Goal: Task Accomplishment & Management: Manage account settings

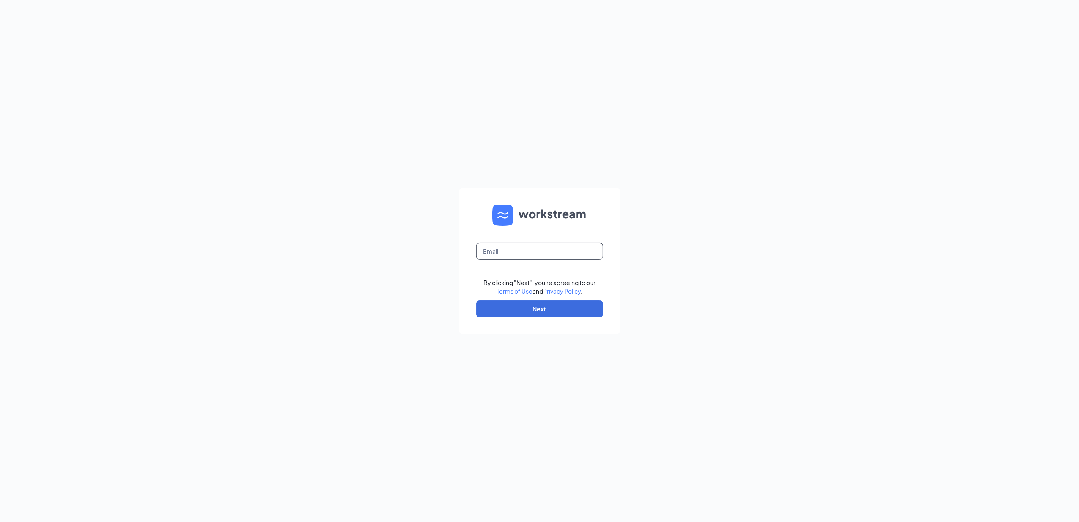
click at [514, 246] on input "text" at bounding box center [539, 251] width 127 height 17
type input "gmsturgis@bleedblue.net"
click at [512, 306] on button "Next" at bounding box center [539, 308] width 127 height 17
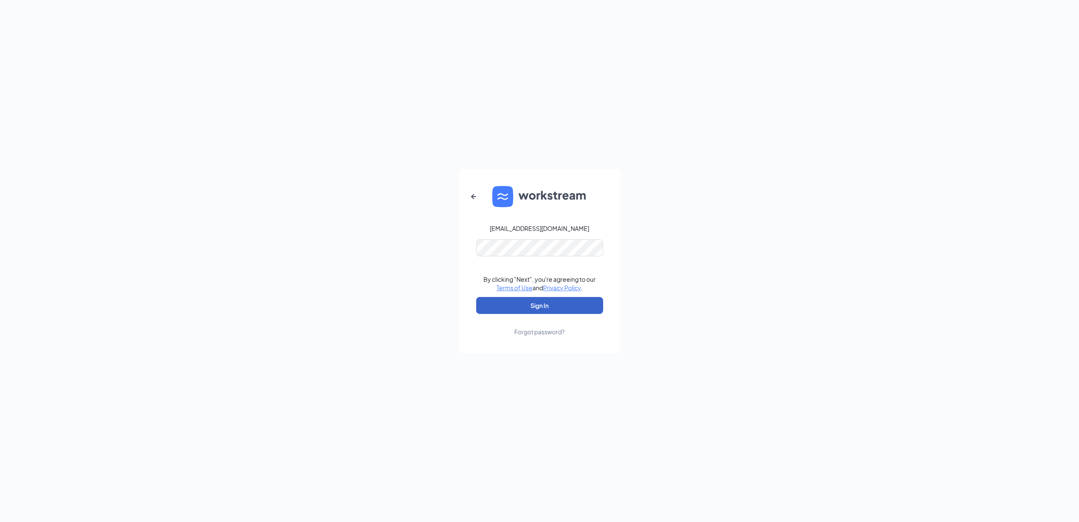
click at [502, 301] on button "Sign In" at bounding box center [539, 305] width 127 height 17
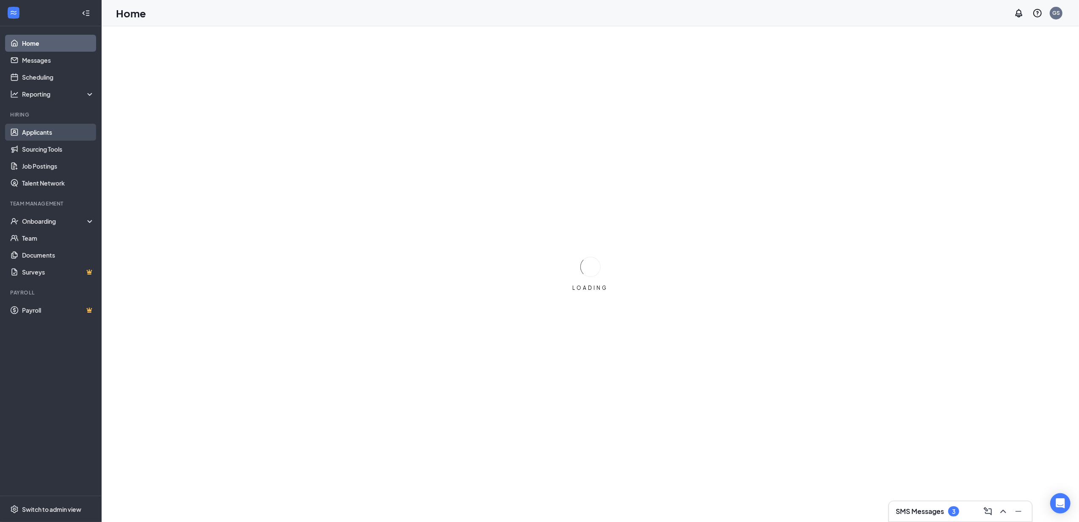
drag, startPoint x: 33, startPoint y: 129, endPoint x: 28, endPoint y: 127, distance: 5.9
click at [33, 130] on link "Applicants" at bounding box center [58, 132] width 72 height 17
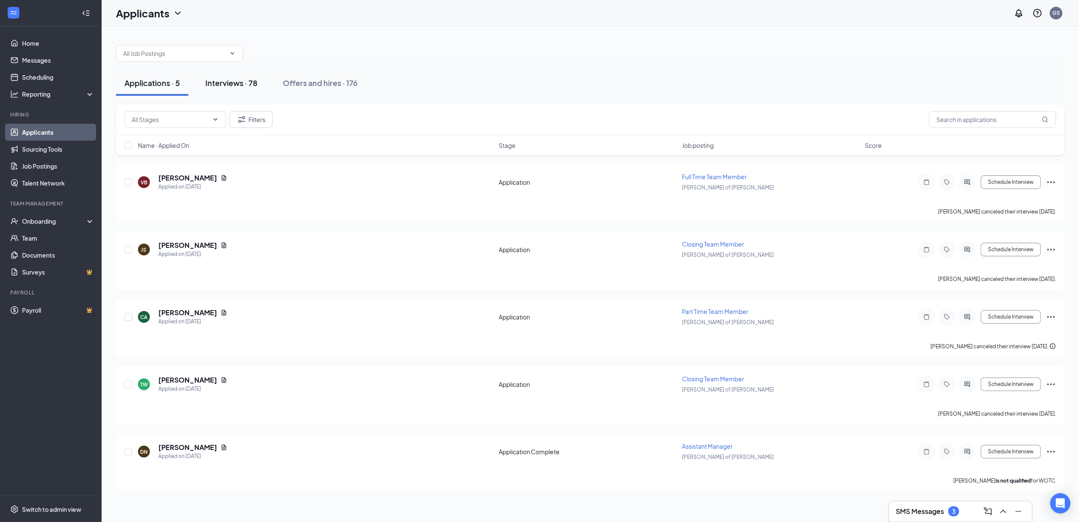
click at [232, 80] on div "Interviews · 78" at bounding box center [231, 82] width 52 height 11
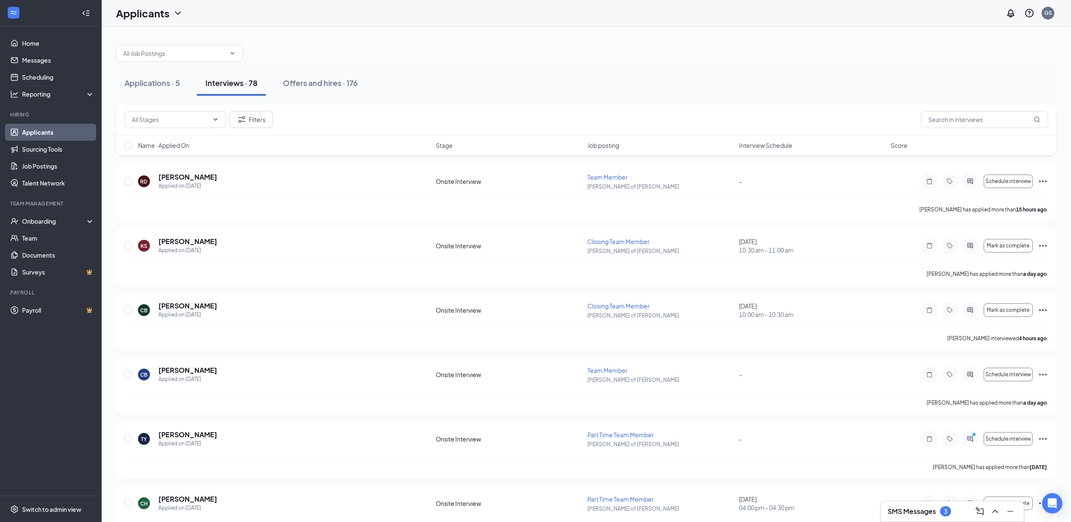
click at [773, 149] on span "Interview Schedule" at bounding box center [765, 145] width 53 height 8
click at [769, 151] on div "Name · Applied On Stage Job posting Interview Schedule Score" at bounding box center [586, 145] width 940 height 20
click at [765, 146] on span "Interview Schedule" at bounding box center [765, 145] width 53 height 8
click at [1042, 180] on icon "Ellipses" at bounding box center [1043, 181] width 10 height 10
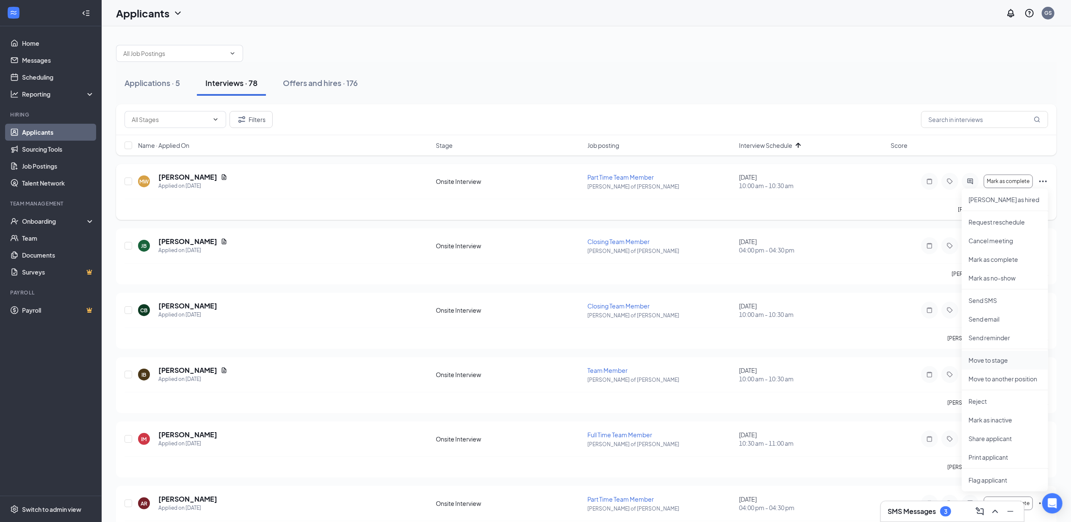
click at [991, 354] on li "Move to stage" at bounding box center [1004, 360] width 86 height 19
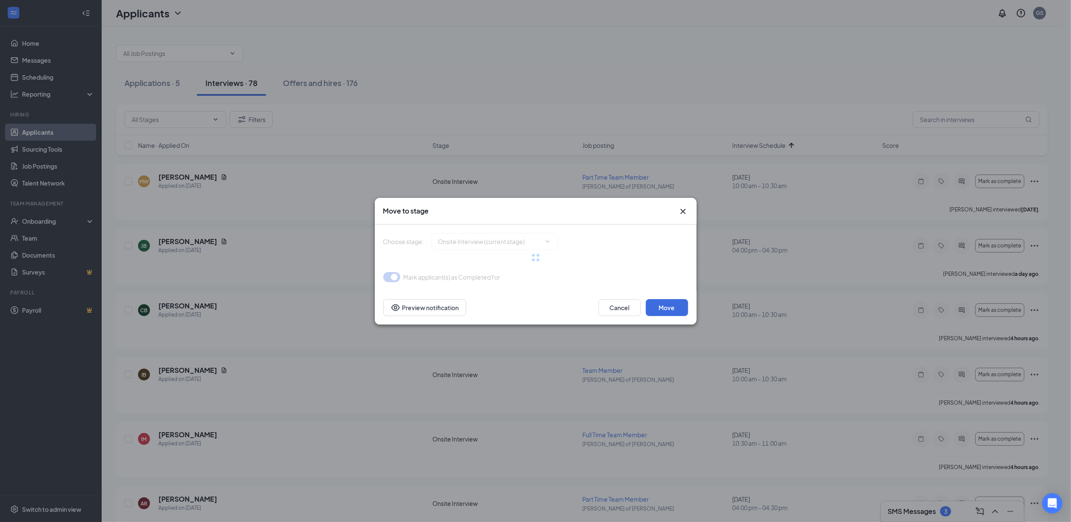
type input "Background Check Screening (next stage)"
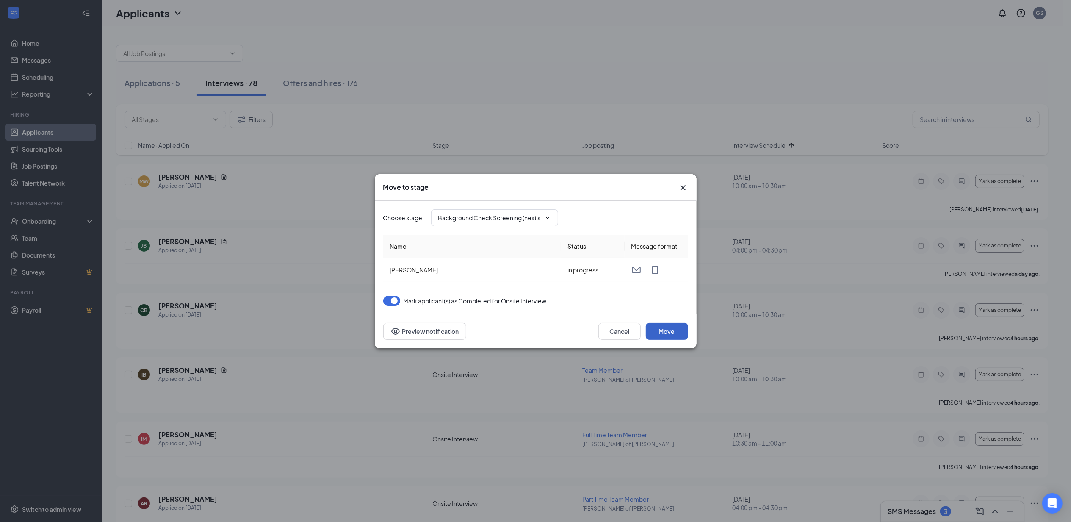
click at [657, 334] on button "Move" at bounding box center [667, 331] width 42 height 17
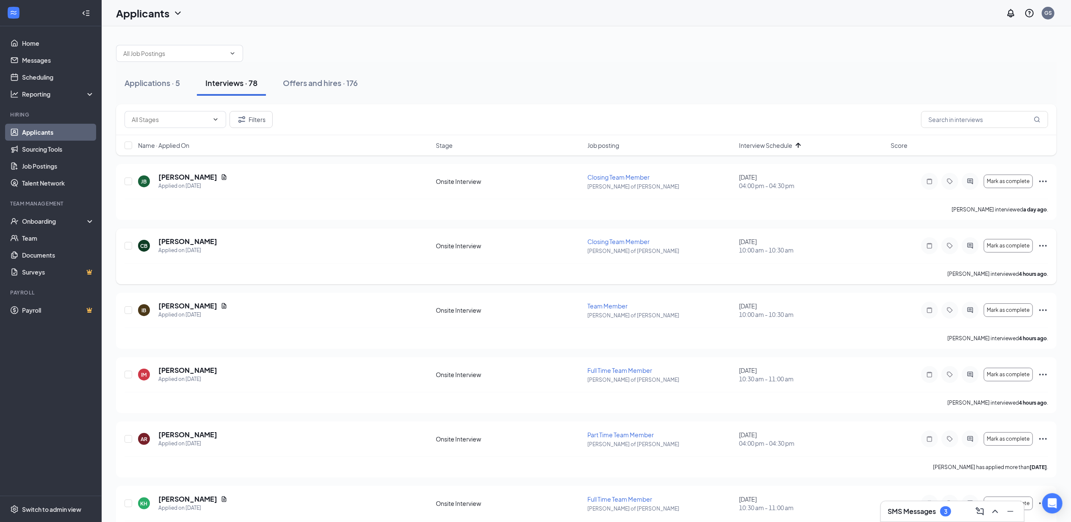
click at [1042, 246] on icon "Ellipses" at bounding box center [1043, 245] width 10 height 10
click at [976, 461] on li "Reject" at bounding box center [1004, 465] width 86 height 19
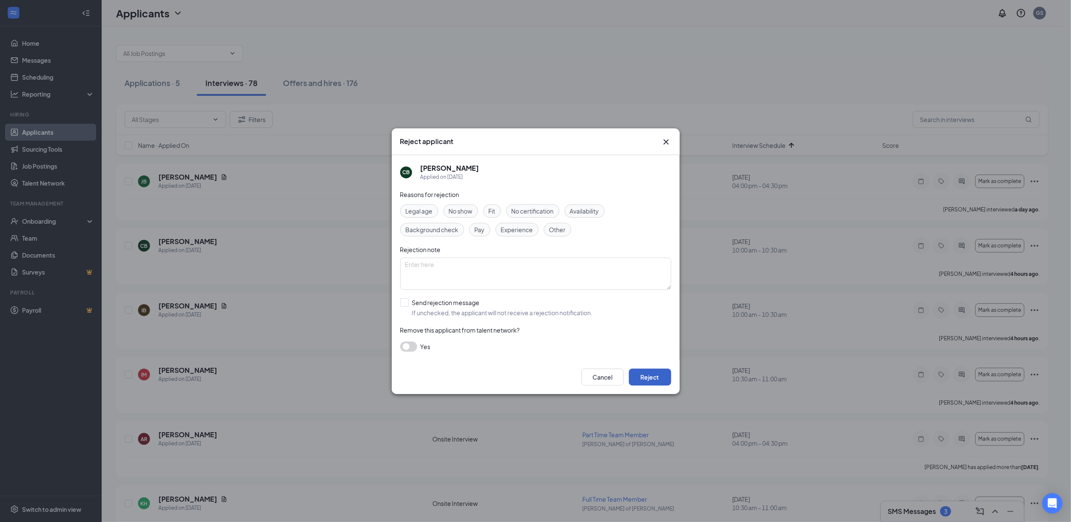
click at [638, 377] on button "Reject" at bounding box center [650, 376] width 42 height 17
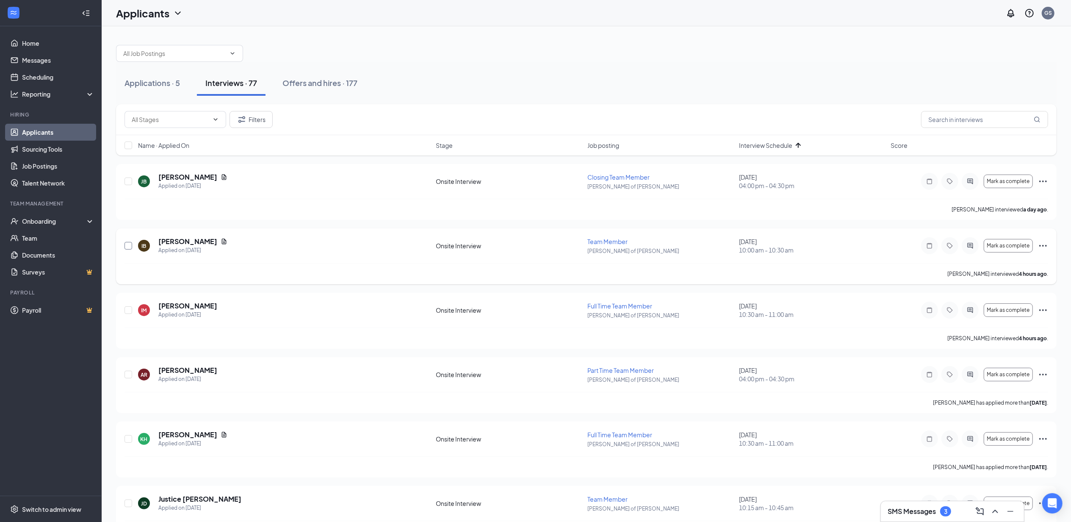
click at [129, 244] on input "checkbox" at bounding box center [128, 246] width 8 height 8
checkbox input "true"
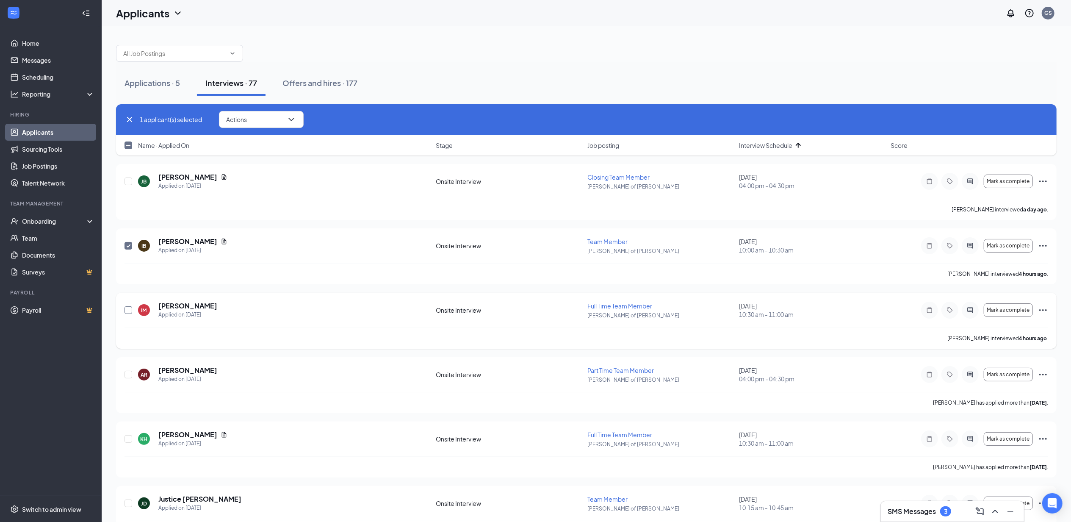
click at [126, 312] on input "checkbox" at bounding box center [128, 310] width 8 height 8
checkbox input "true"
click at [180, 370] on h5 "[PERSON_NAME]" at bounding box center [187, 369] width 59 height 9
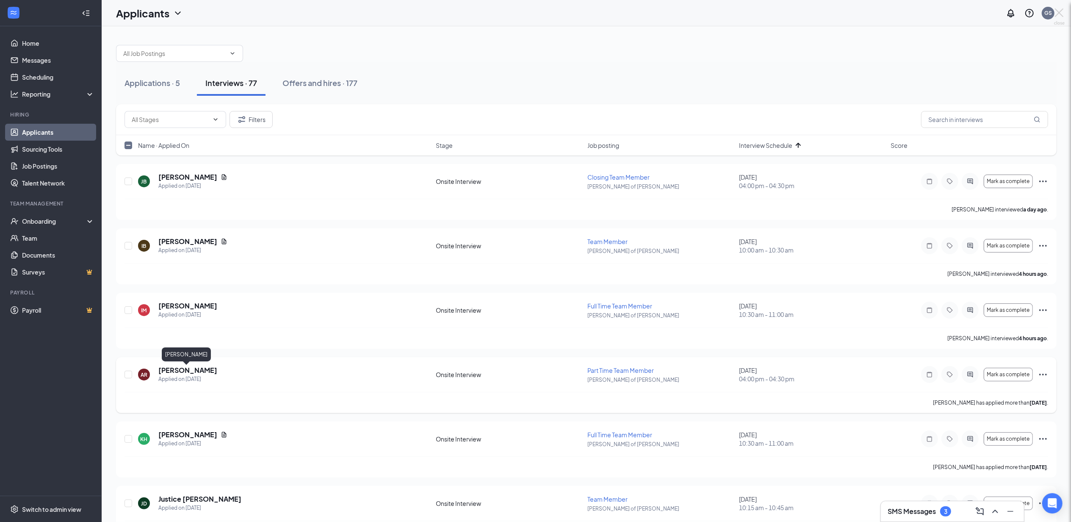
checkbox input "false"
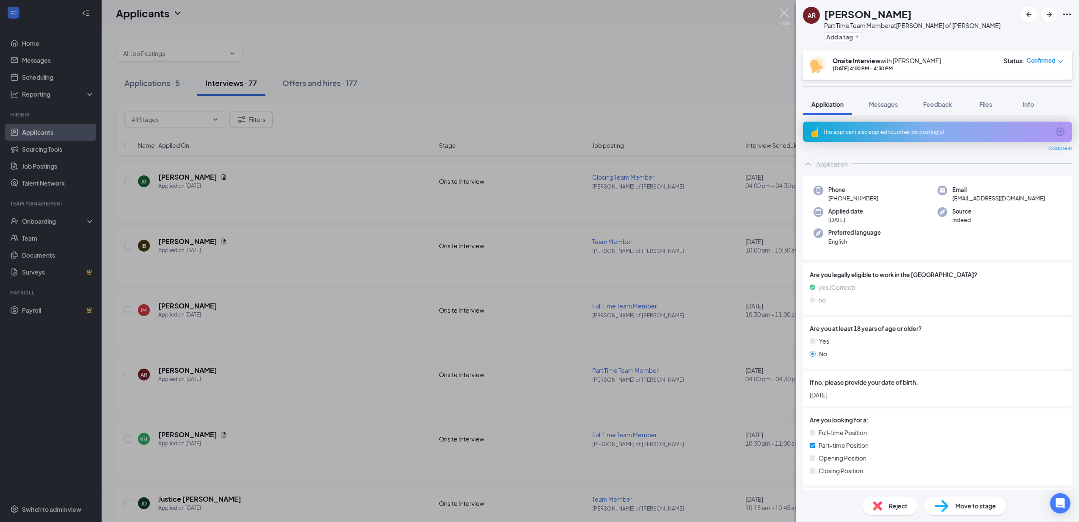
click at [785, 14] on img at bounding box center [784, 16] width 11 height 17
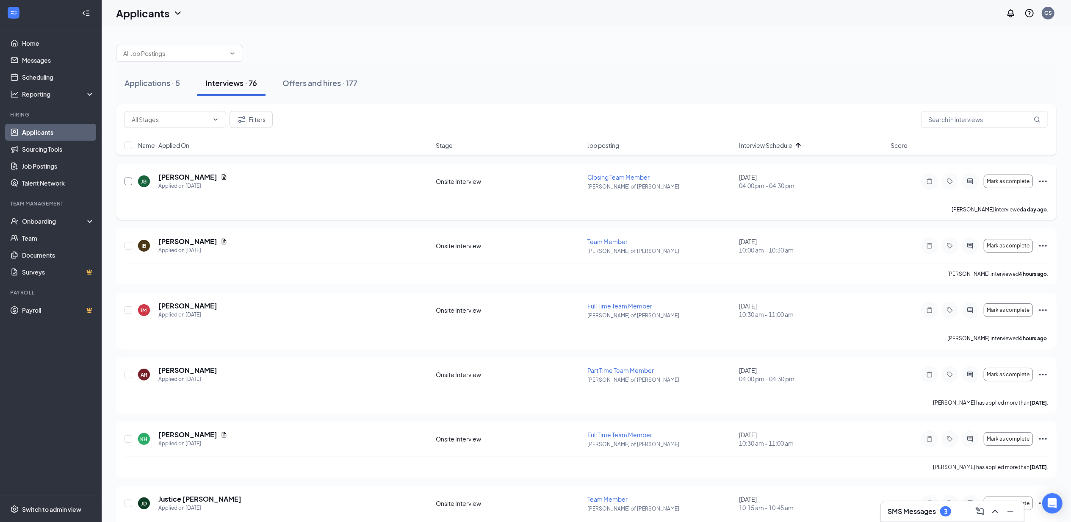
click at [131, 181] on input "checkbox" at bounding box center [128, 181] width 8 height 8
checkbox input "true"
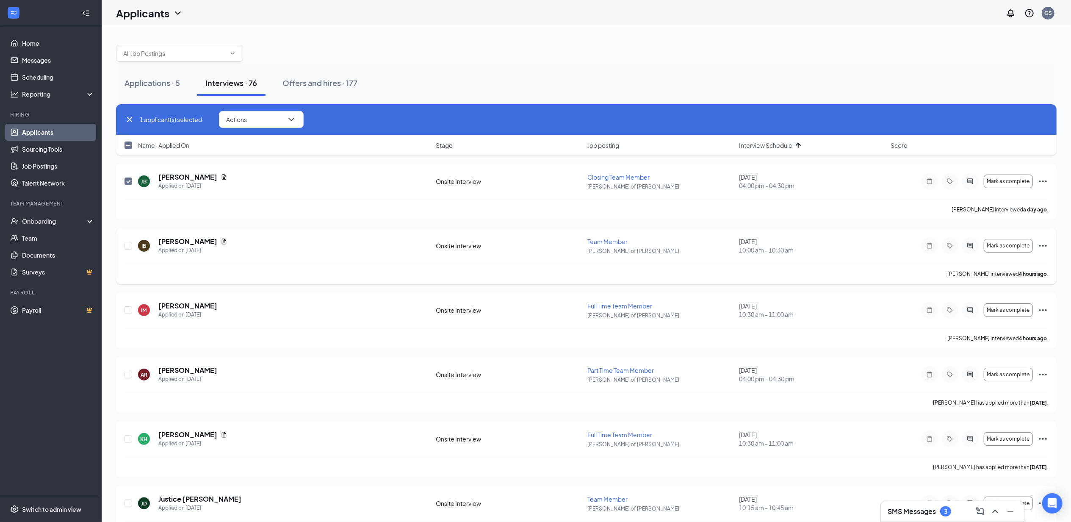
click at [128, 241] on div at bounding box center [128, 246] width 8 height 18
click at [130, 310] on input "checkbox" at bounding box center [128, 310] width 8 height 8
checkbox input "true"
click at [130, 246] on input "checkbox" at bounding box center [128, 246] width 8 height 8
checkbox input "true"
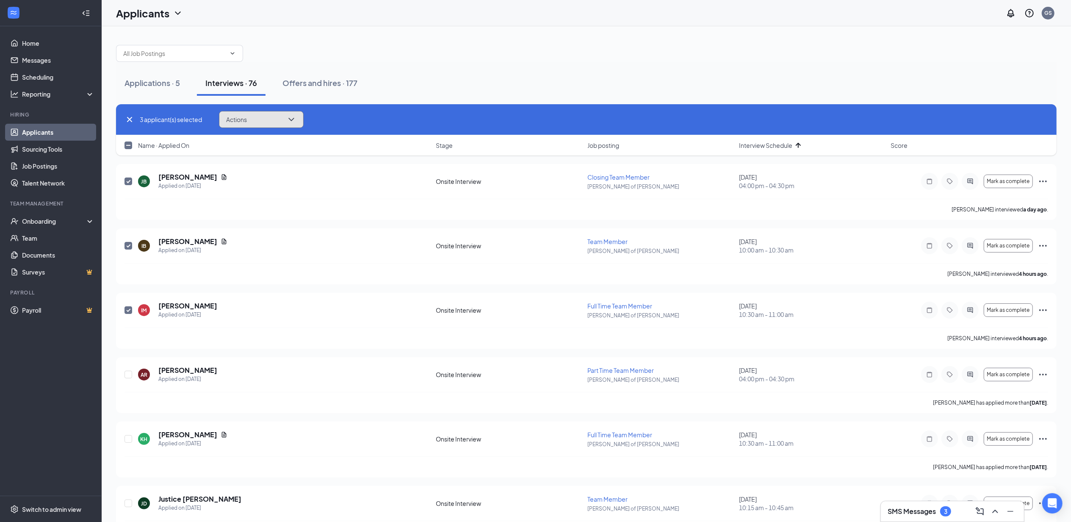
click at [293, 122] on icon "ChevronDown" at bounding box center [291, 119] width 10 height 10
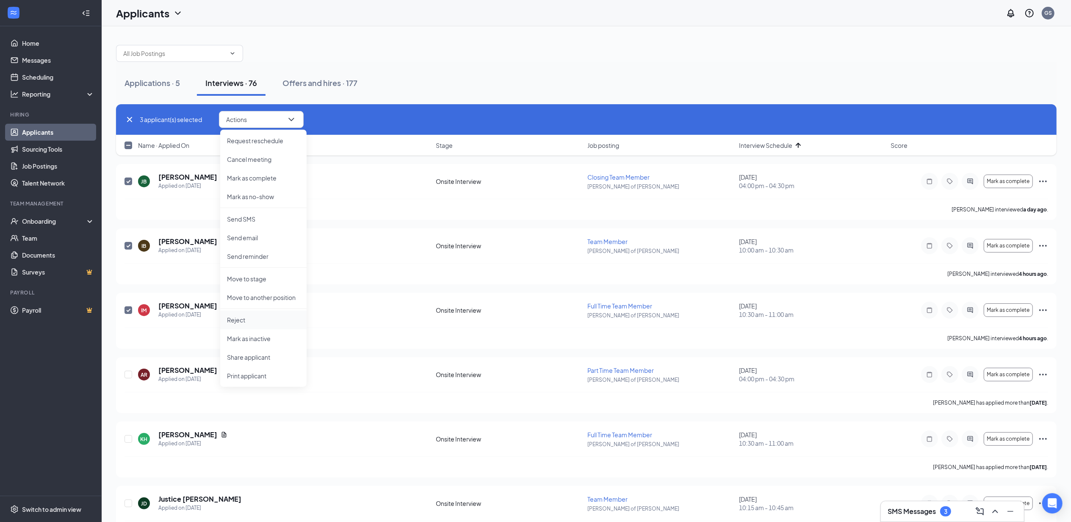
click at [242, 321] on p "Reject" at bounding box center [263, 319] width 73 height 8
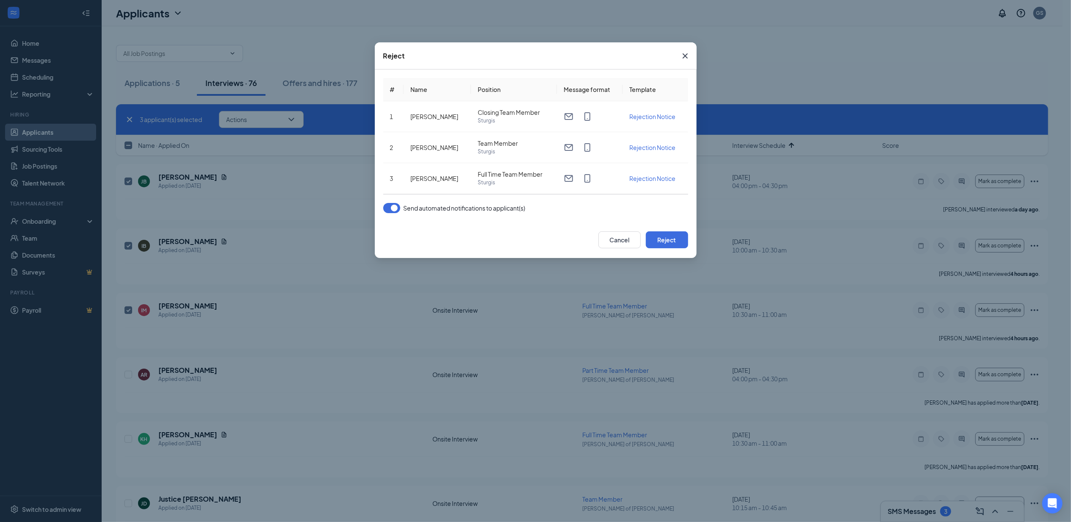
click at [393, 210] on button "button" at bounding box center [391, 208] width 17 height 10
click at [675, 239] on button "Reject" at bounding box center [667, 239] width 42 height 17
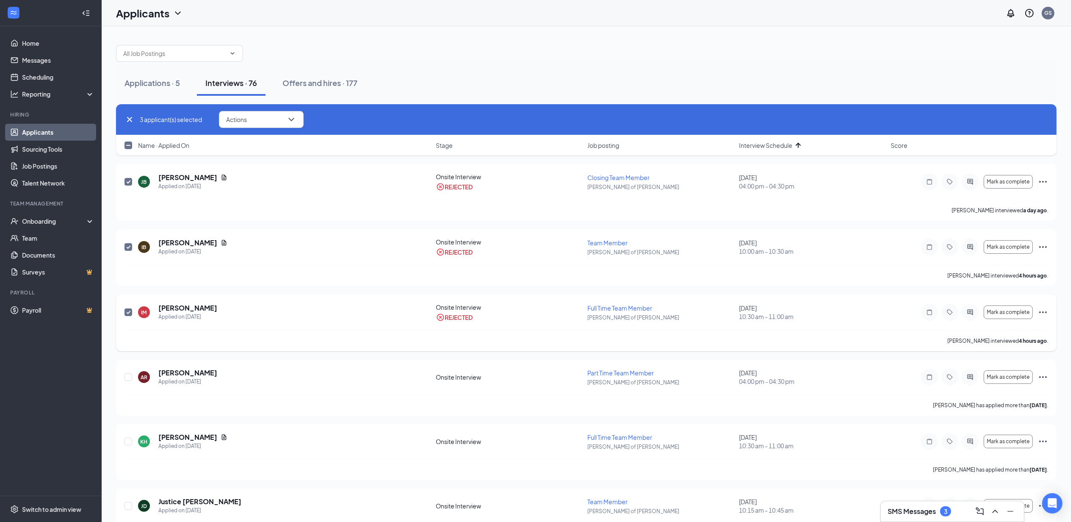
checkbox input "false"
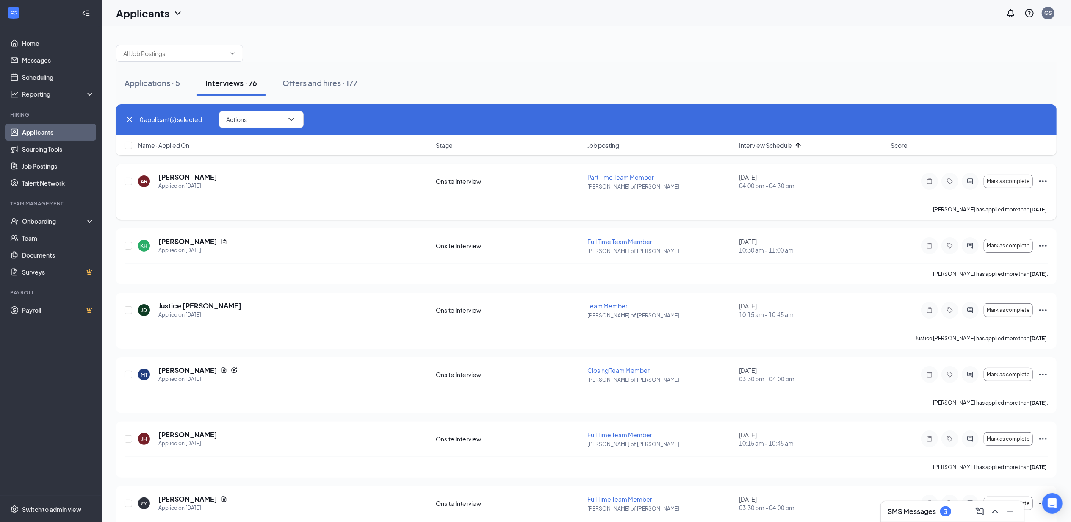
click at [1039, 185] on icon "Ellipses" at bounding box center [1043, 181] width 10 height 10
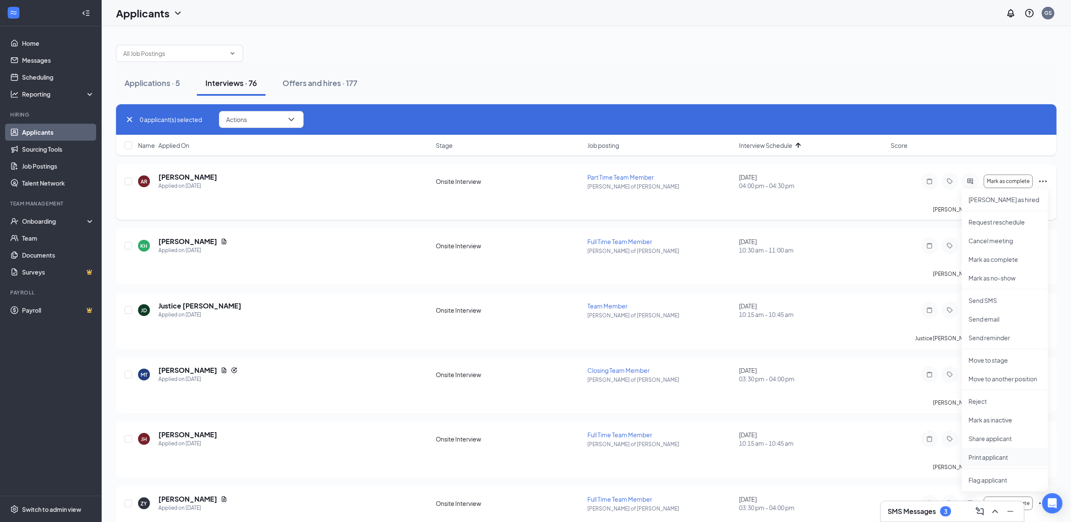
click at [977, 454] on p "Print applicant" at bounding box center [1004, 457] width 73 height 8
